Goal: Information Seeking & Learning: Check status

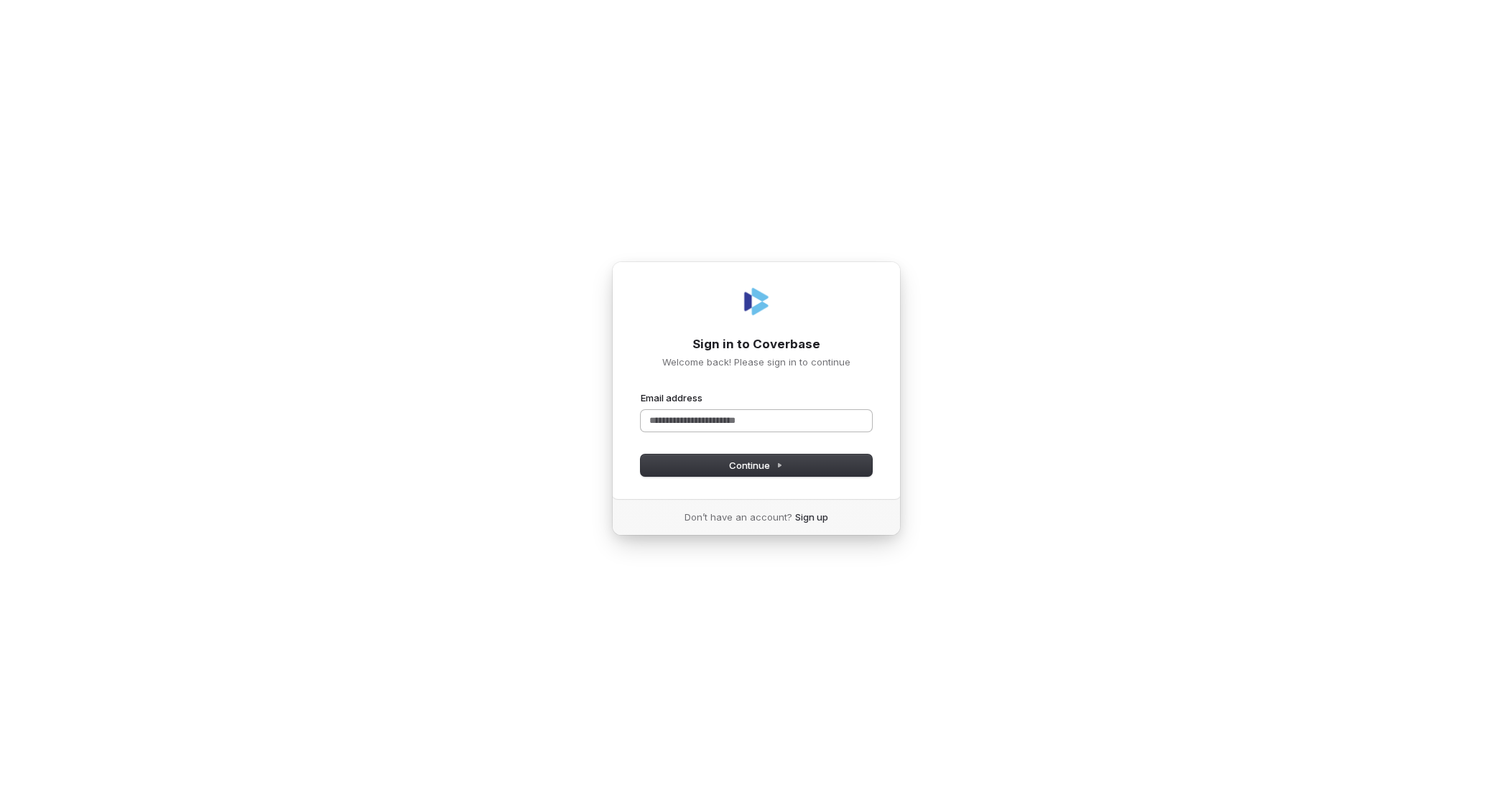
click at [744, 418] on input "Email address" at bounding box center [756, 420] width 232 height 22
click at [764, 469] on span "Continue" at bounding box center [756, 465] width 54 height 13
type input "**********"
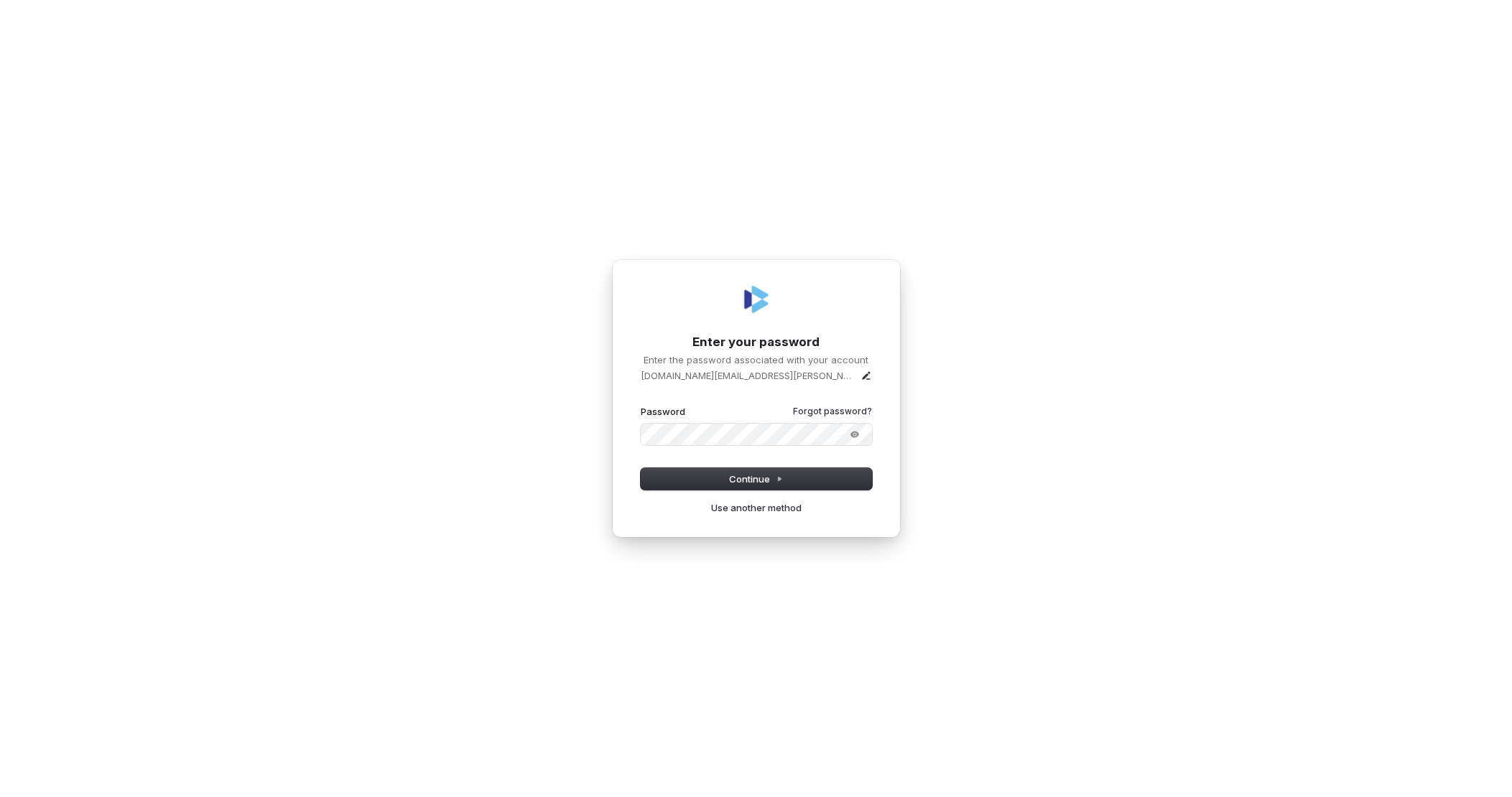
click at [641, 405] on button "submit" at bounding box center [641, 405] width 0 height 0
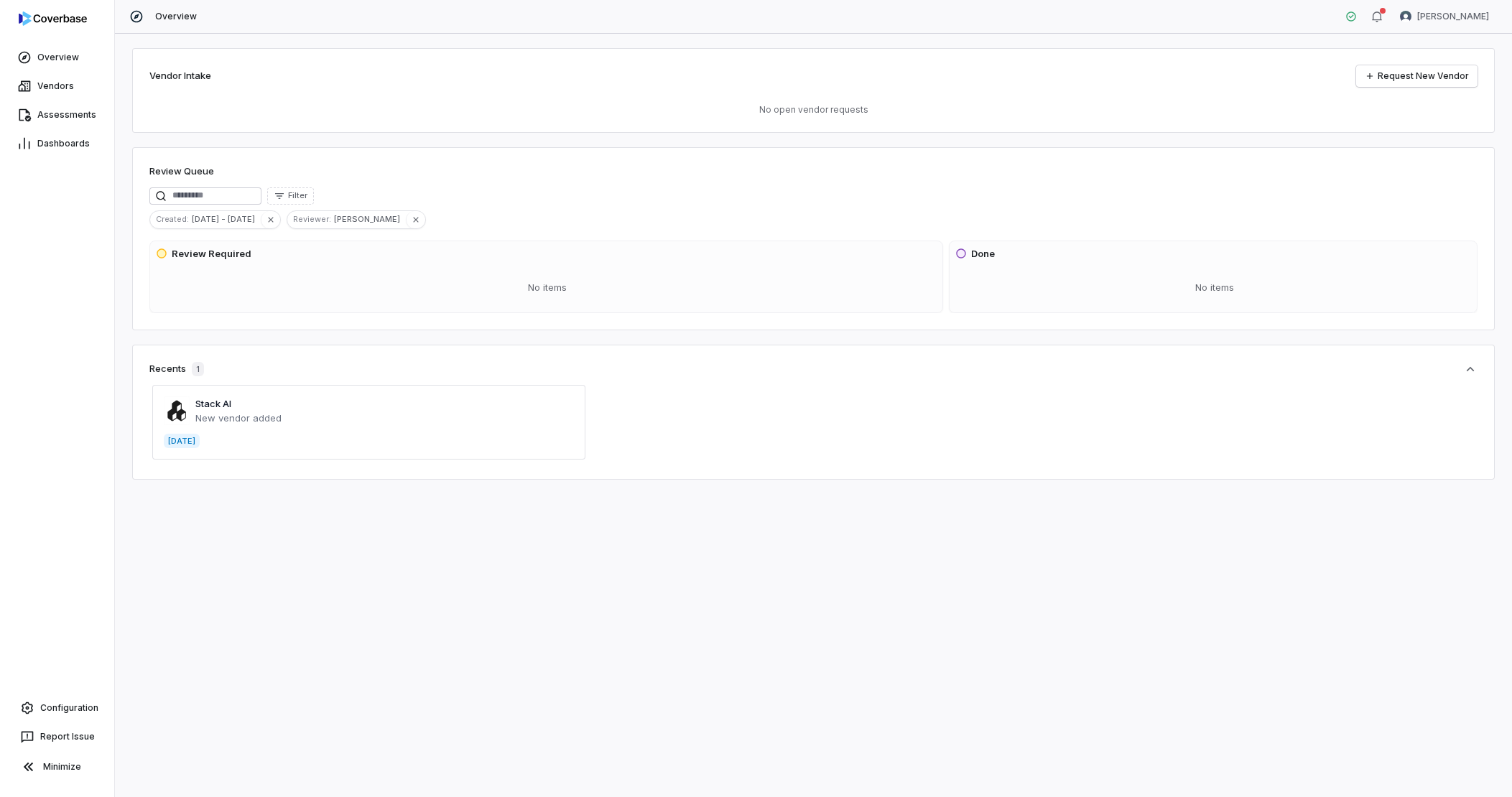
click at [245, 388] on span at bounding box center [369, 422] width 433 height 75
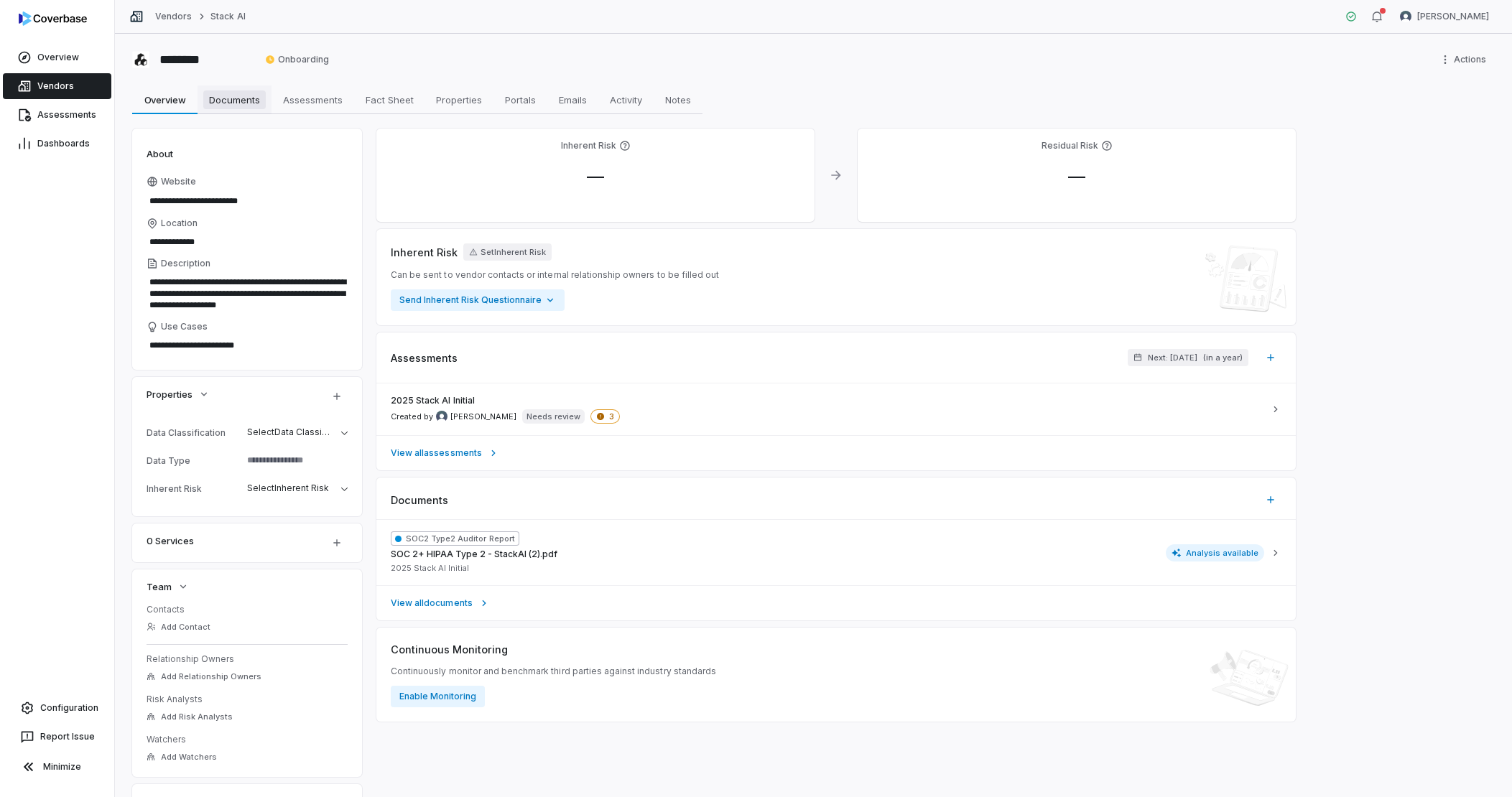
click at [243, 103] on span "Documents" at bounding box center [235, 99] width 63 height 18
type textarea "*"
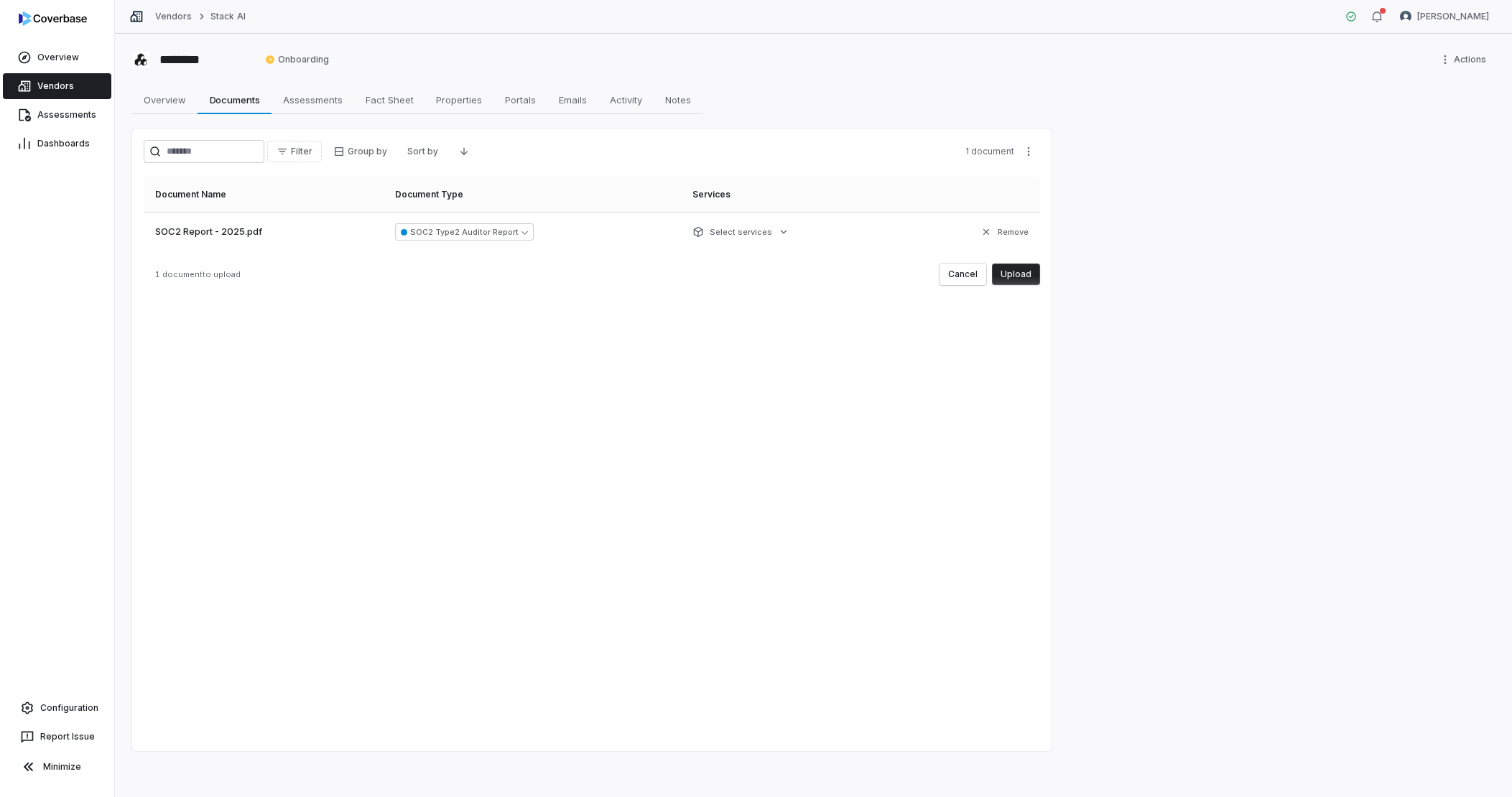
click at [1032, 270] on button "Upload" at bounding box center [1016, 274] width 48 height 22
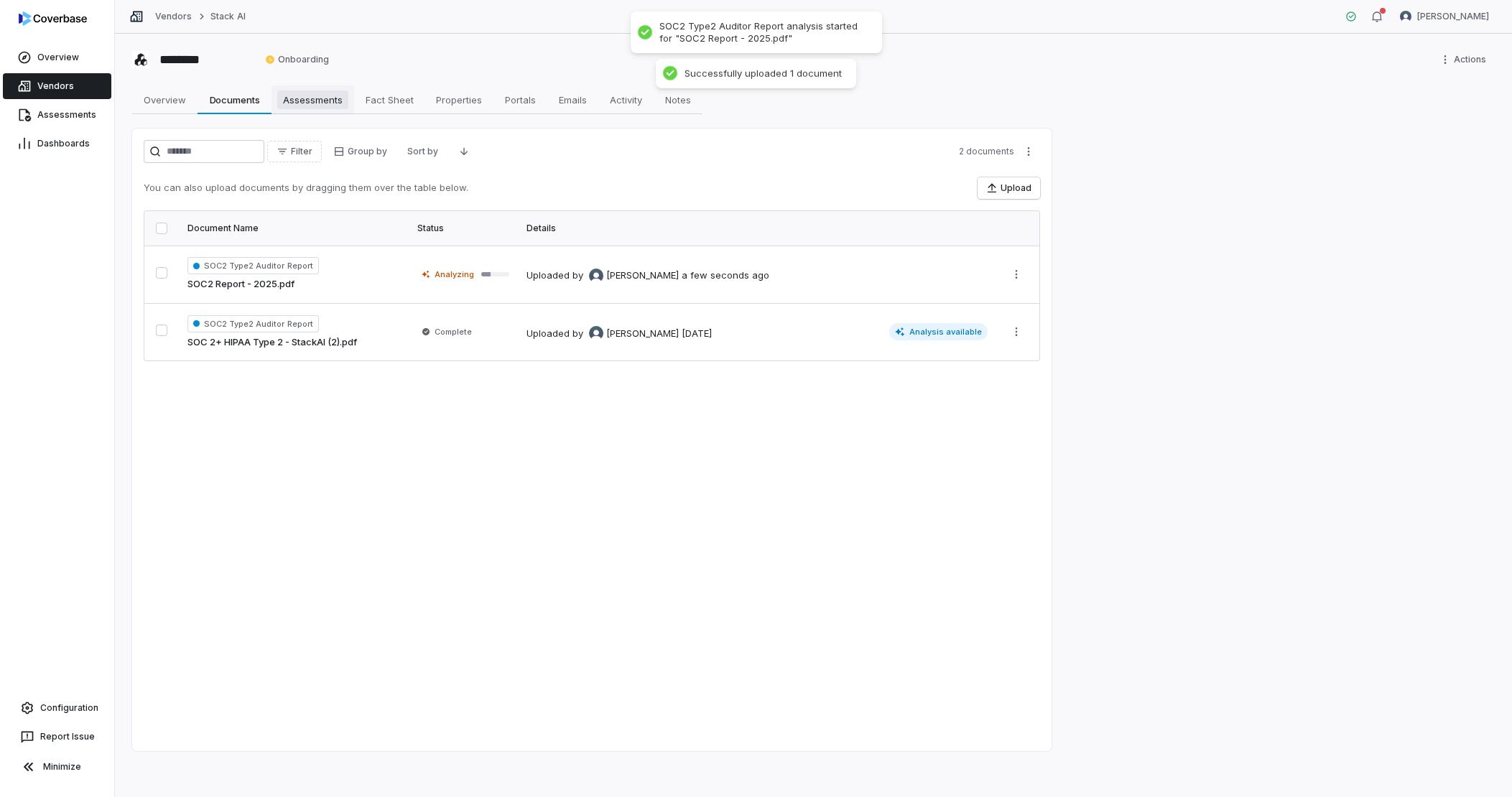
click at [304, 96] on span "Assessments" at bounding box center [313, 99] width 71 height 18
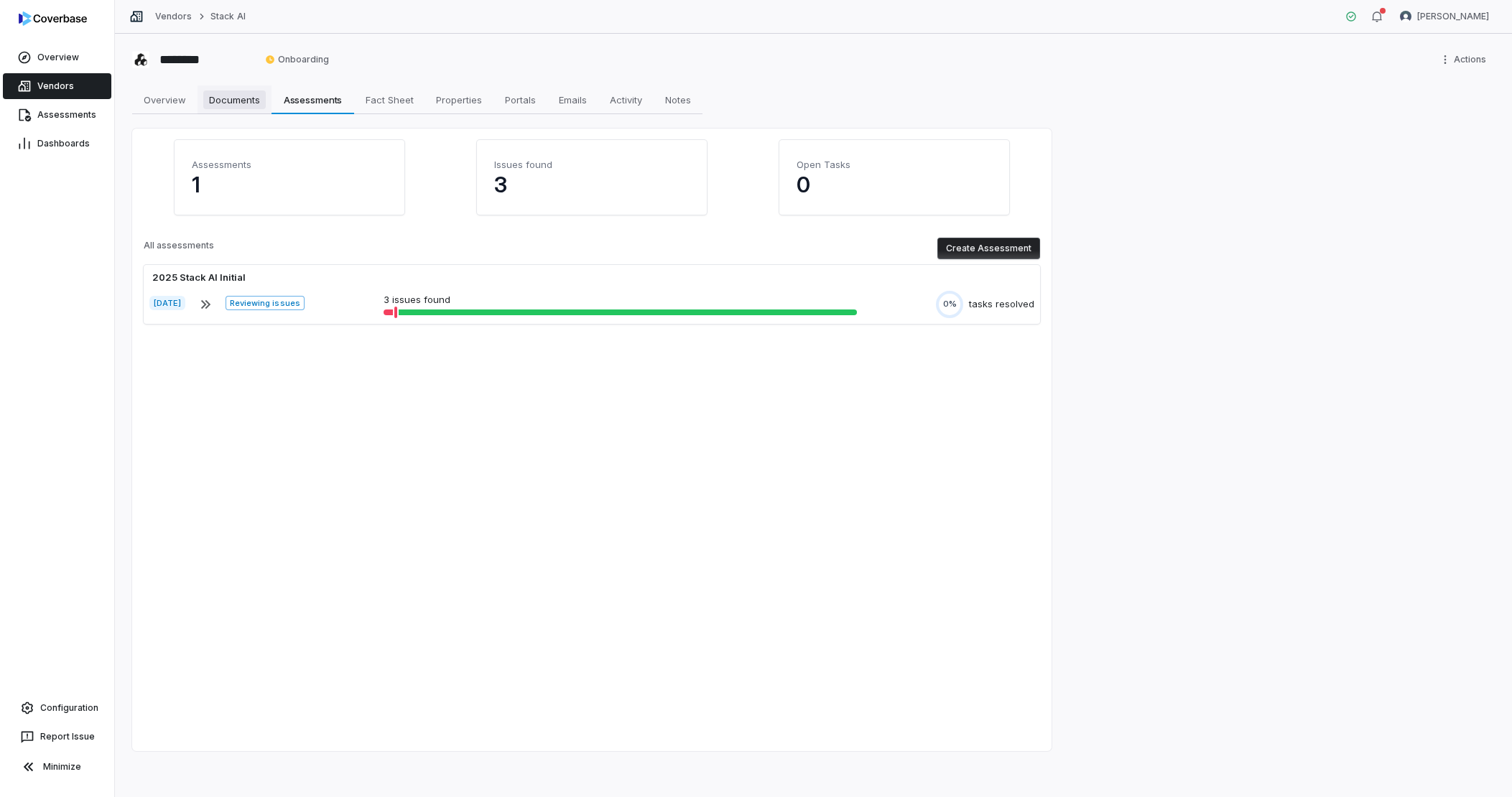
click at [239, 103] on span "Documents" at bounding box center [235, 99] width 63 height 18
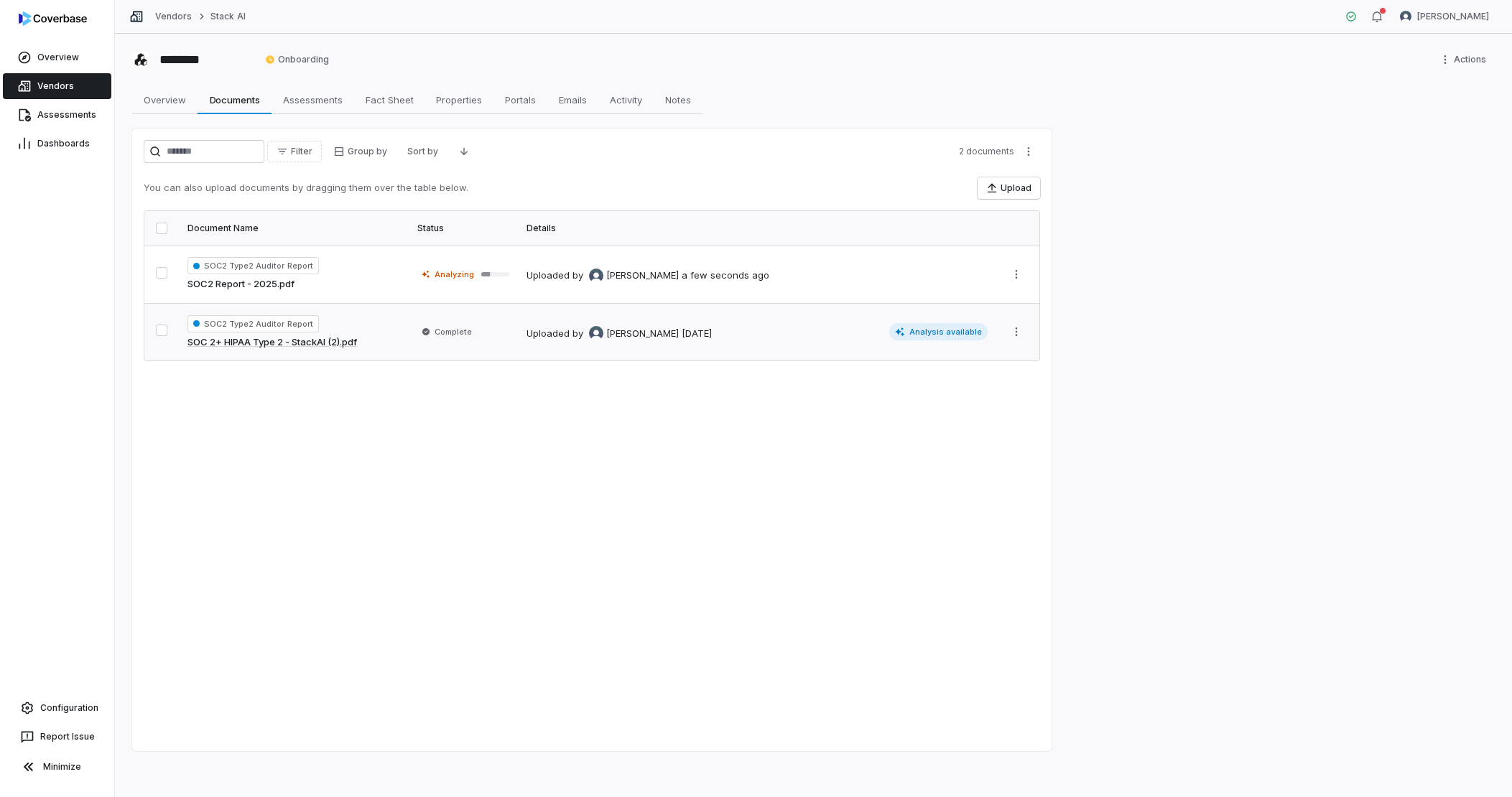
click at [943, 337] on span "Analysis available" at bounding box center [939, 332] width 99 height 17
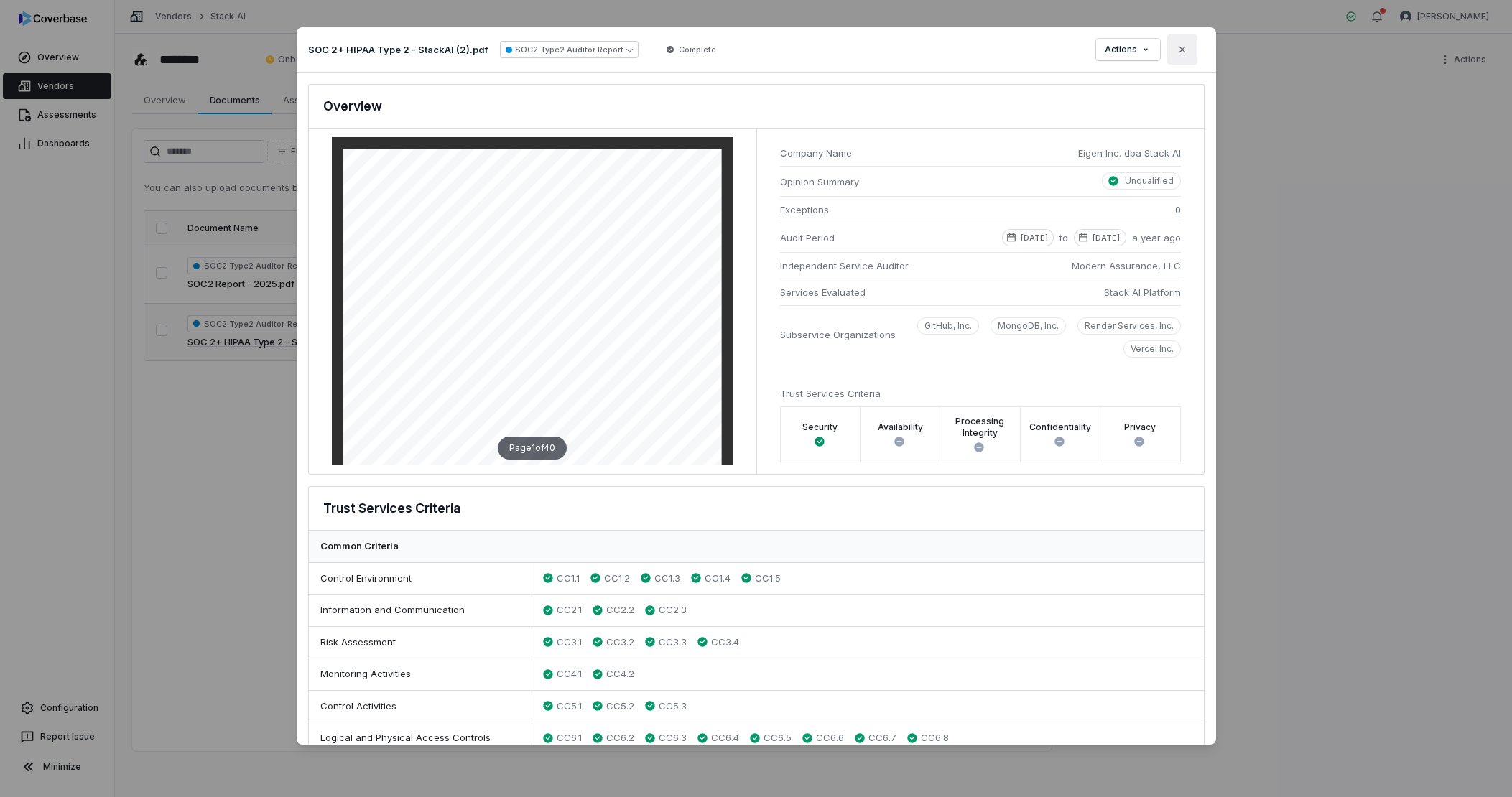
click at [1190, 49] on button "Close" at bounding box center [1182, 50] width 30 height 30
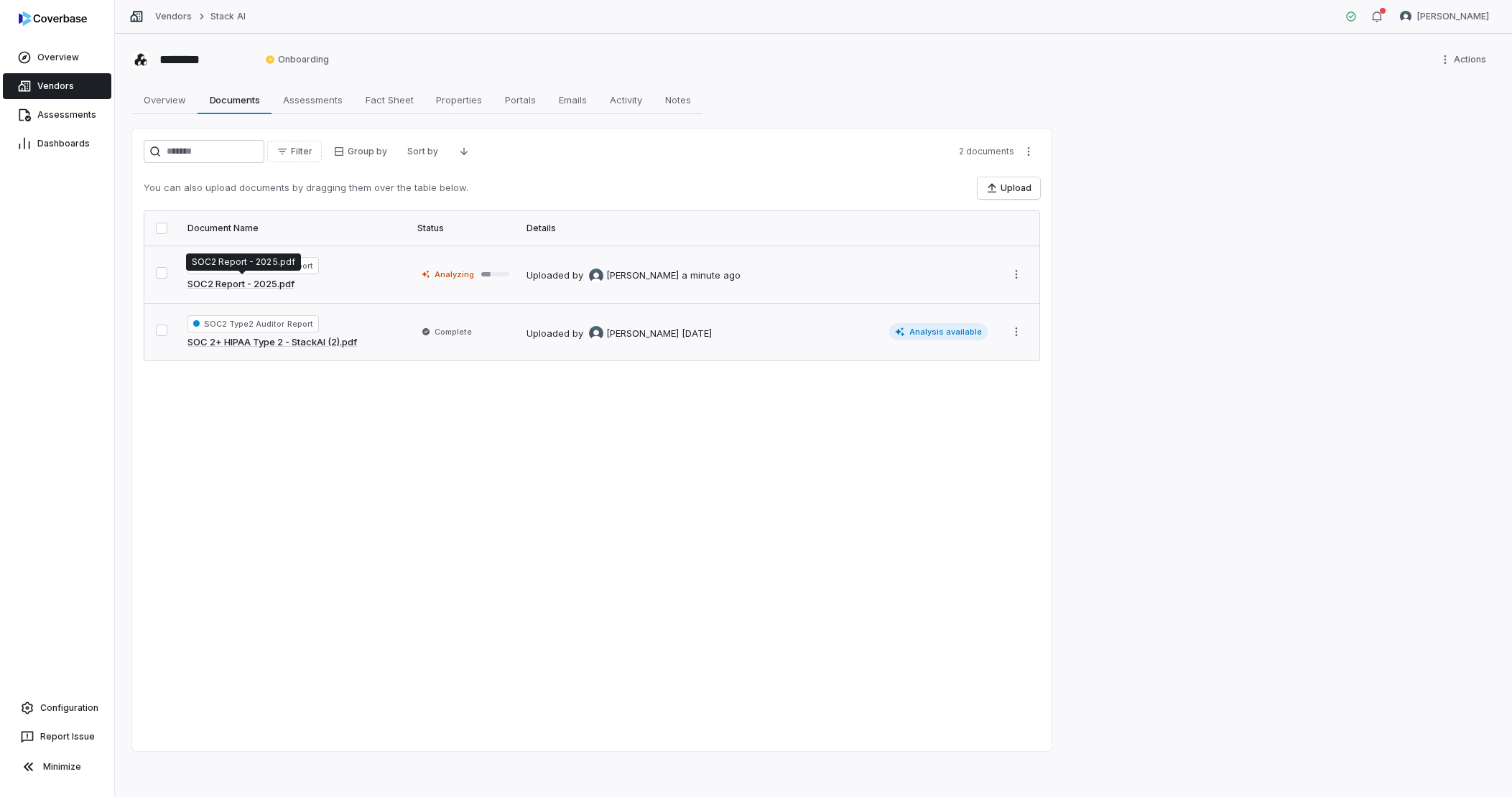
click at [257, 289] on link "SOC2 Report - 2025.pdf" at bounding box center [240, 285] width 107 height 15
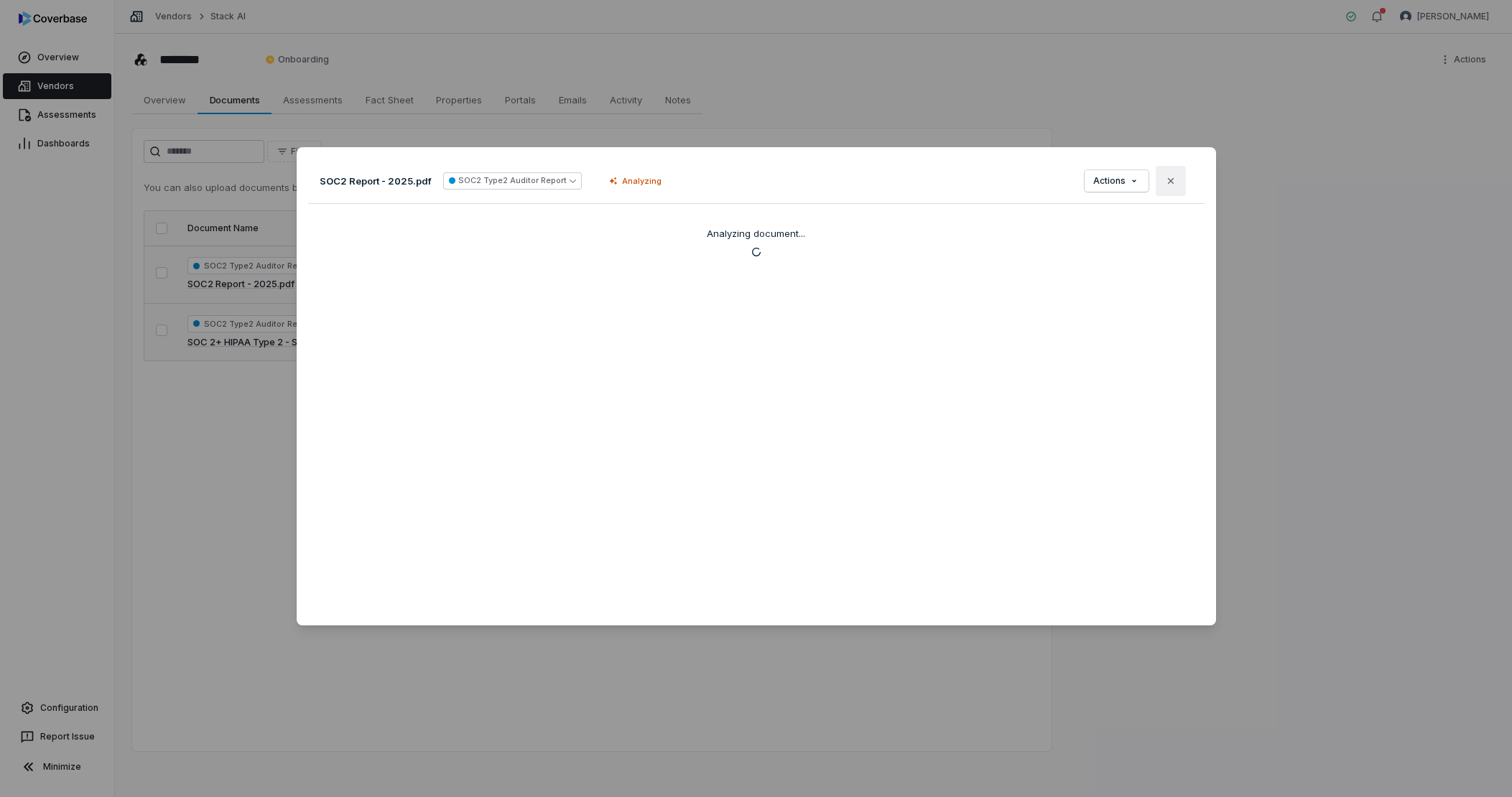
click at [1181, 182] on button "Close" at bounding box center [1171, 181] width 30 height 30
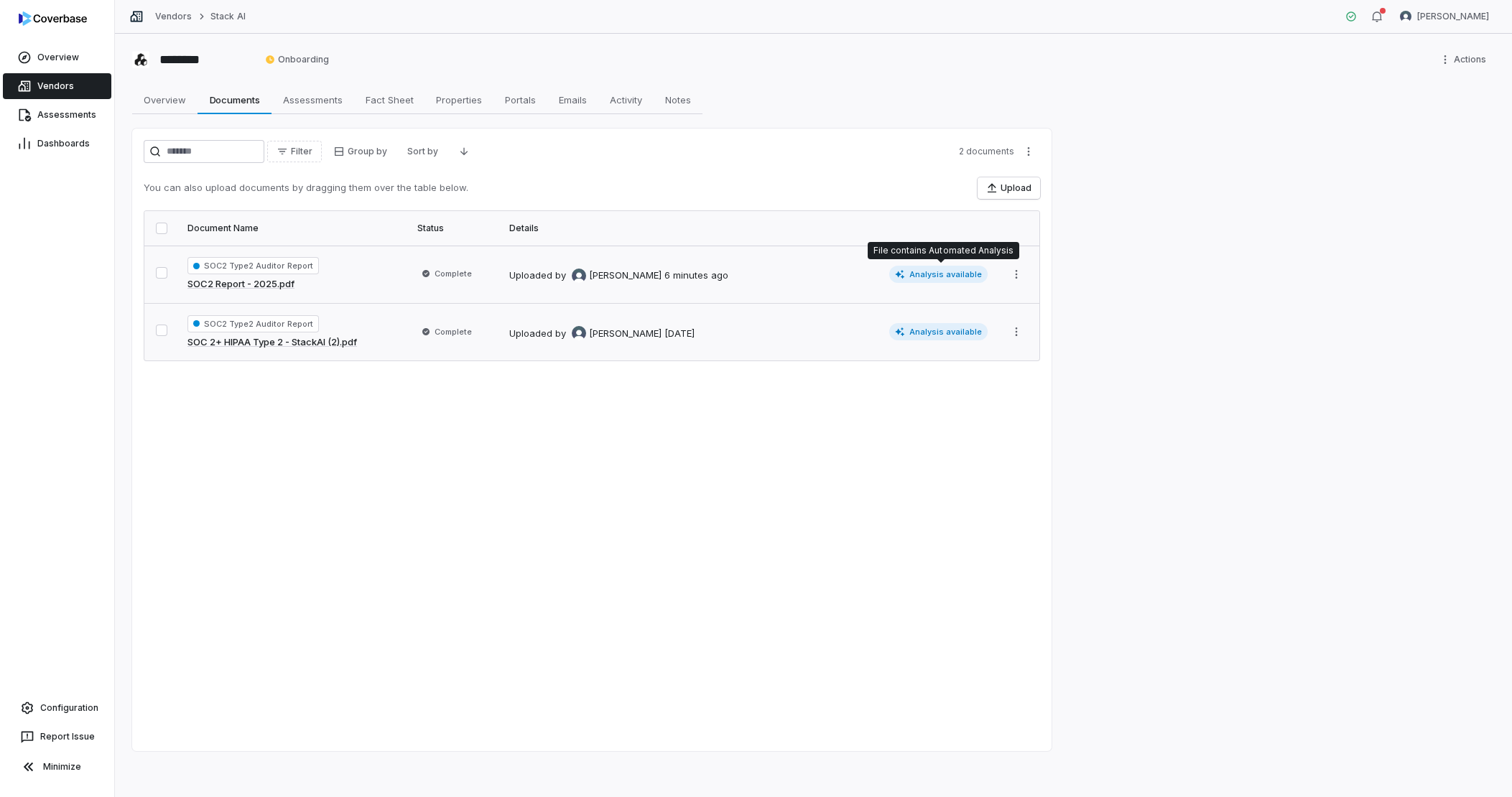
click at [934, 273] on span "Analysis available" at bounding box center [939, 274] width 99 height 17
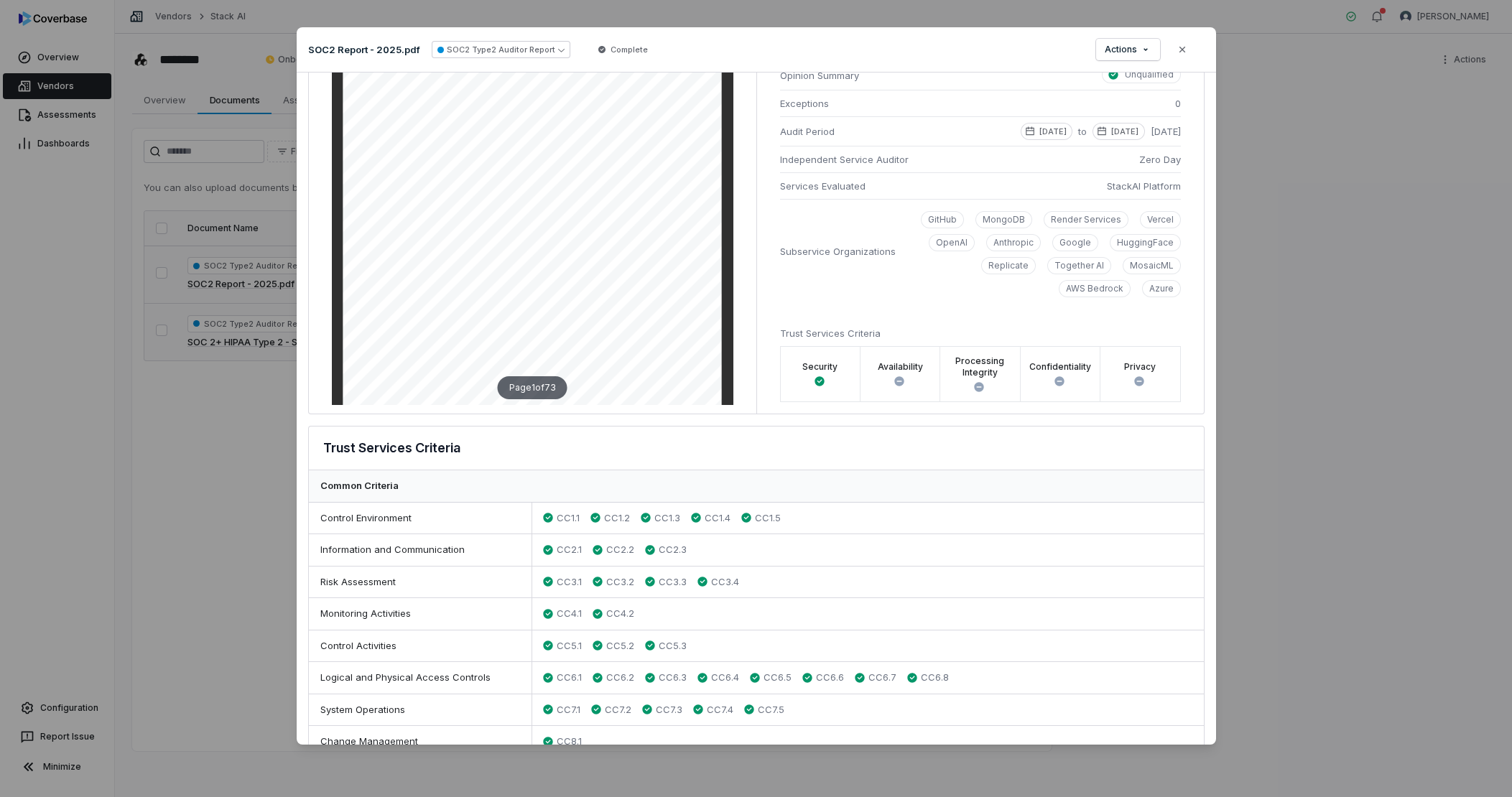
scroll to position [104, 0]
